Goal: Information Seeking & Learning: Learn about a topic

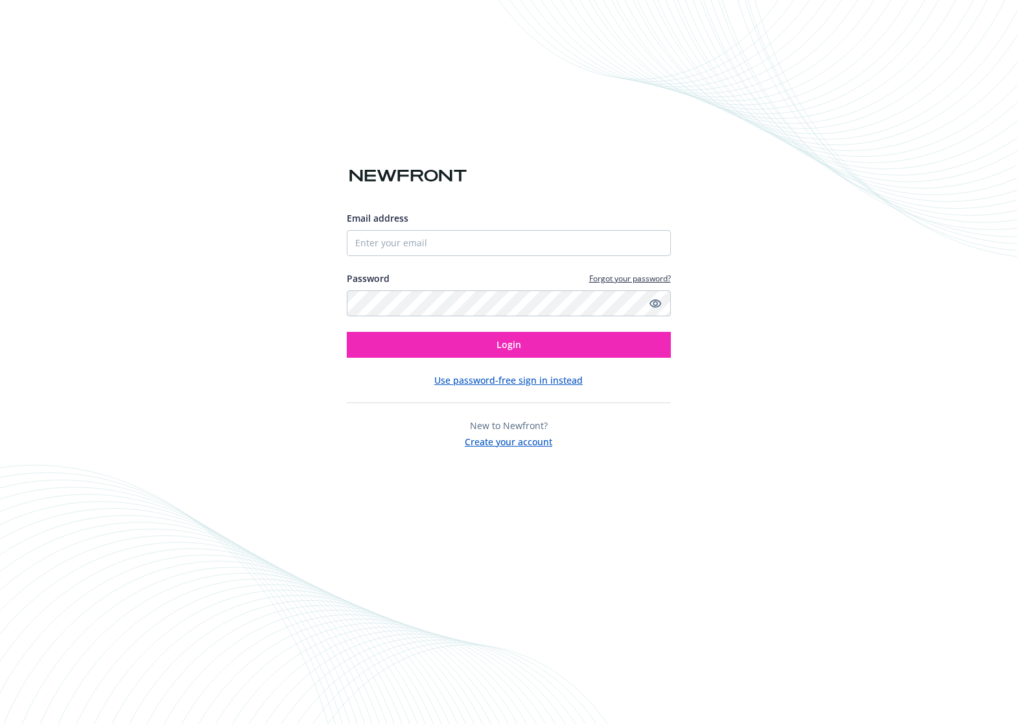
click at [307, 294] on div "Email address Password Forgot your password? Login Use password-free sign in in…" at bounding box center [508, 362] width 1017 height 724
click at [388, 242] on input "Email address" at bounding box center [509, 243] width 324 height 26
type input "[PERSON_NAME][EMAIL_ADDRESS][PERSON_NAME][DOMAIN_NAME]"
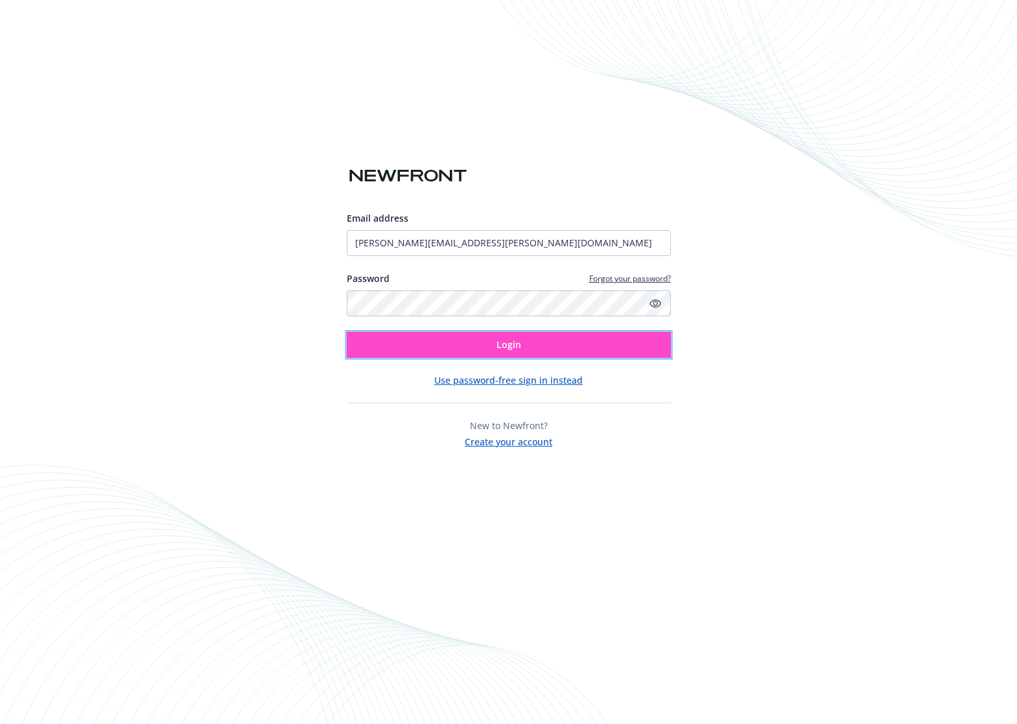
click at [451, 345] on button "Login" at bounding box center [509, 345] width 324 height 26
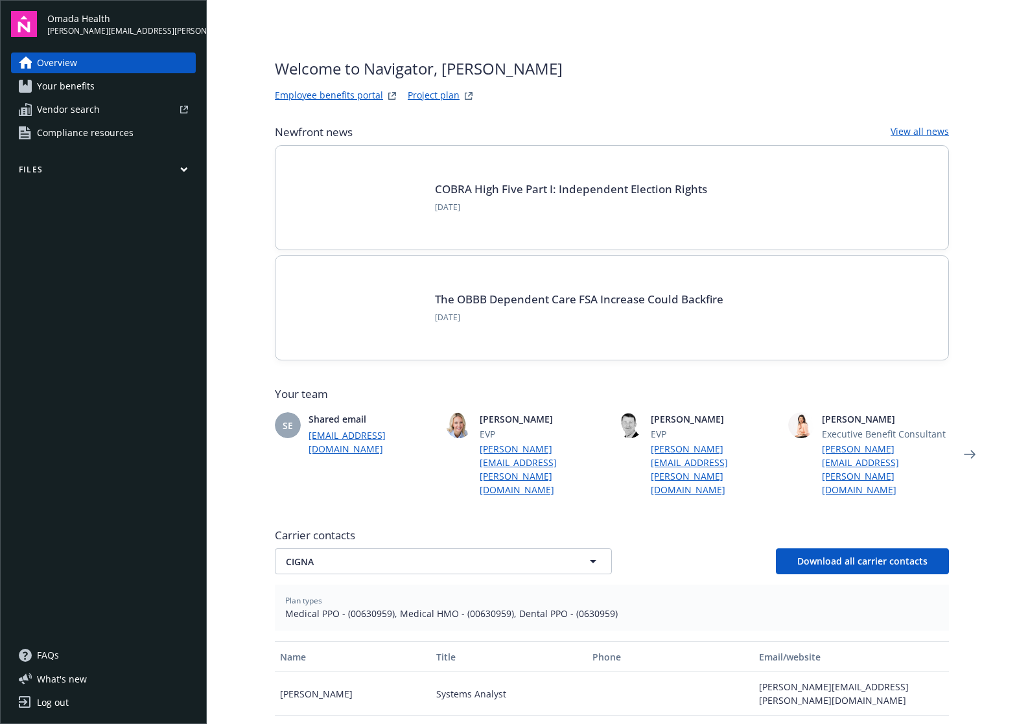
scroll to position [229, 0]
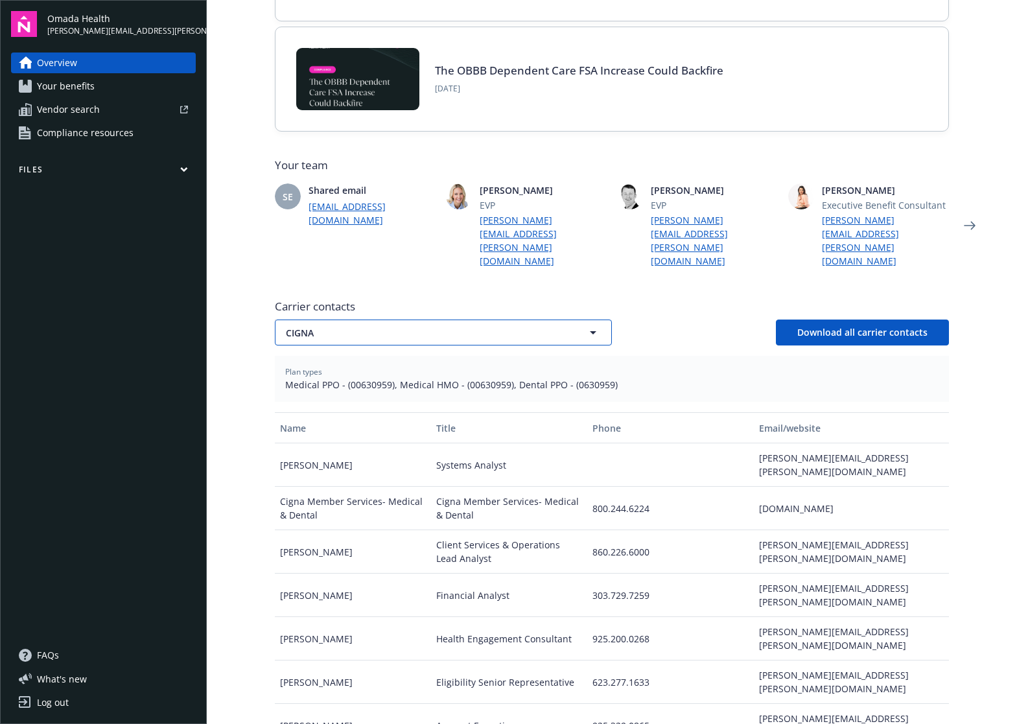
click at [589, 325] on icon "button" at bounding box center [593, 333] width 16 height 16
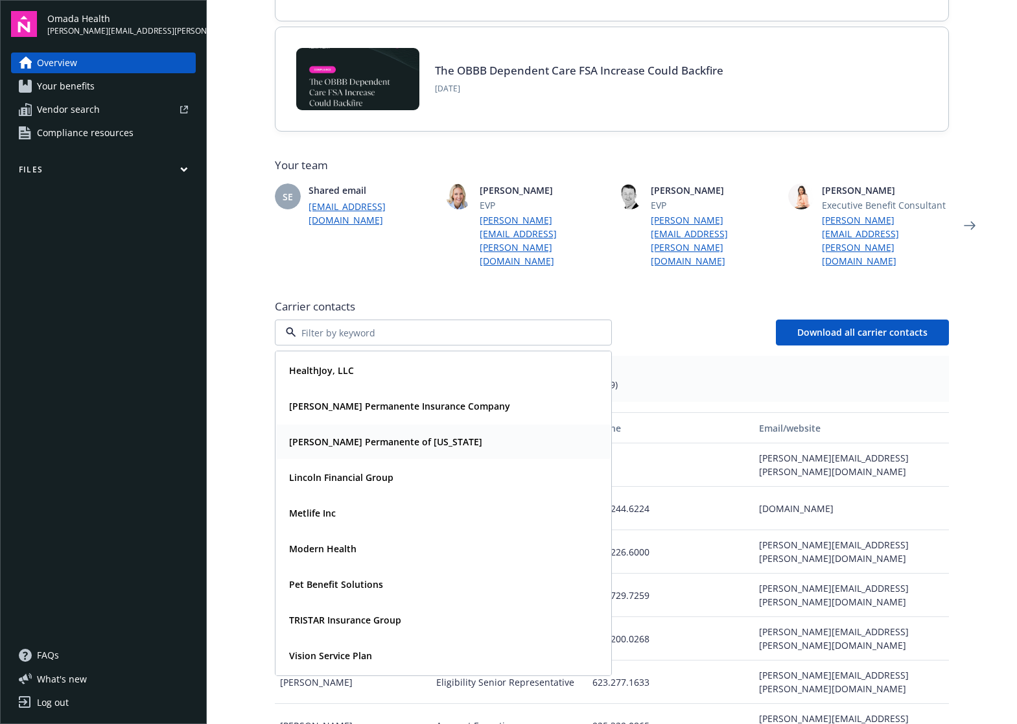
scroll to position [139, 0]
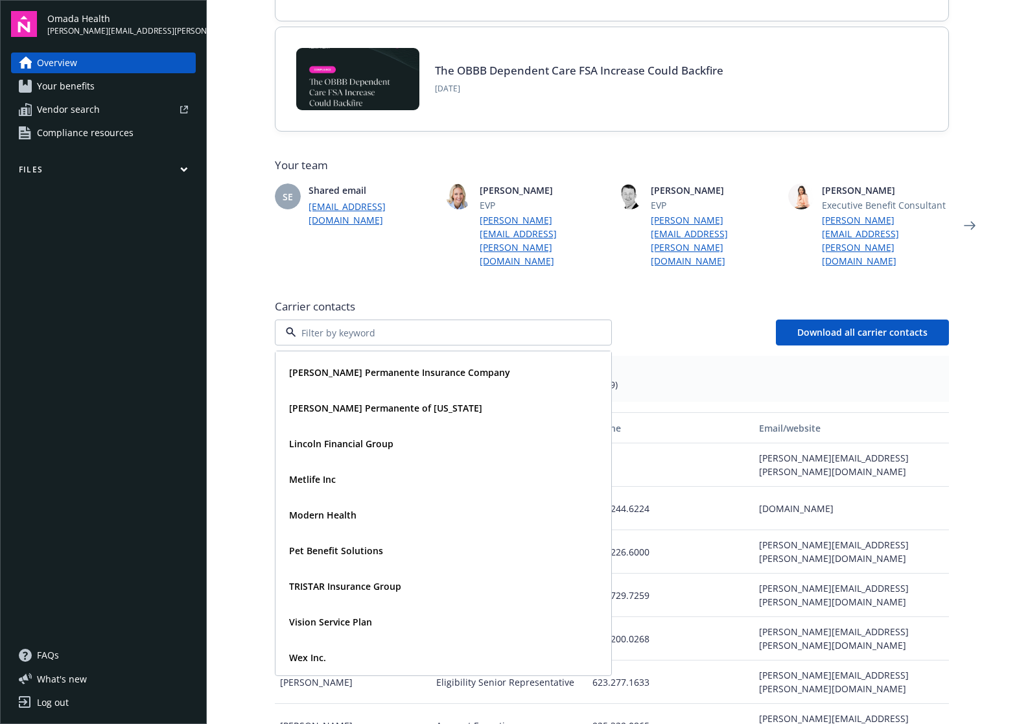
click at [202, 288] on div "Omada Health lisa.wong@omadahealth.com Overview Your benefits Vendor search Com…" at bounding box center [103, 362] width 207 height 724
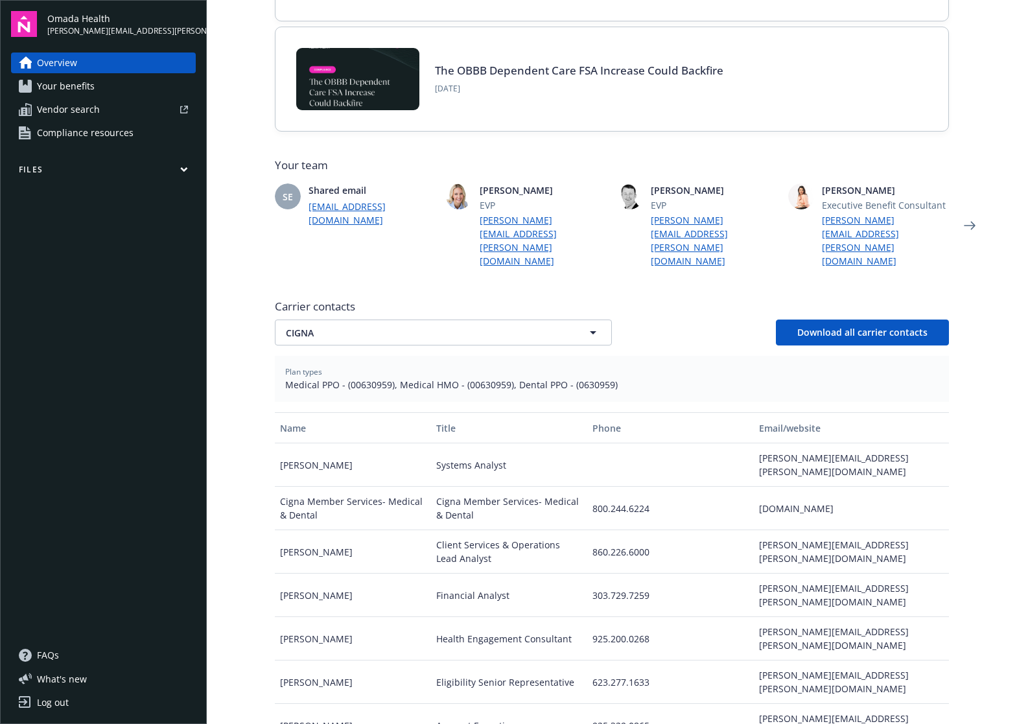
click at [82, 89] on span "Your benefits" at bounding box center [66, 86] width 58 height 21
